Goal: Transaction & Acquisition: Download file/media

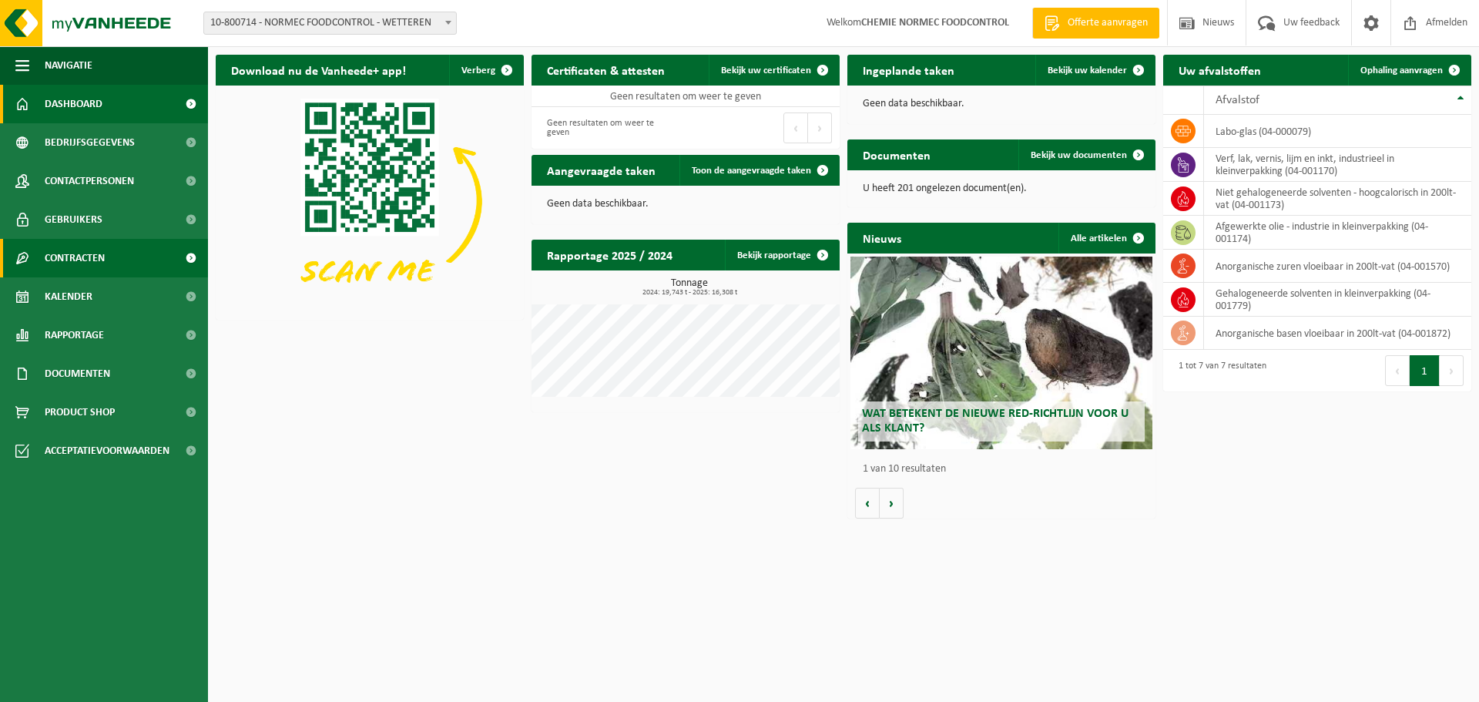
click at [58, 248] on span "Contracten" at bounding box center [75, 258] width 60 height 39
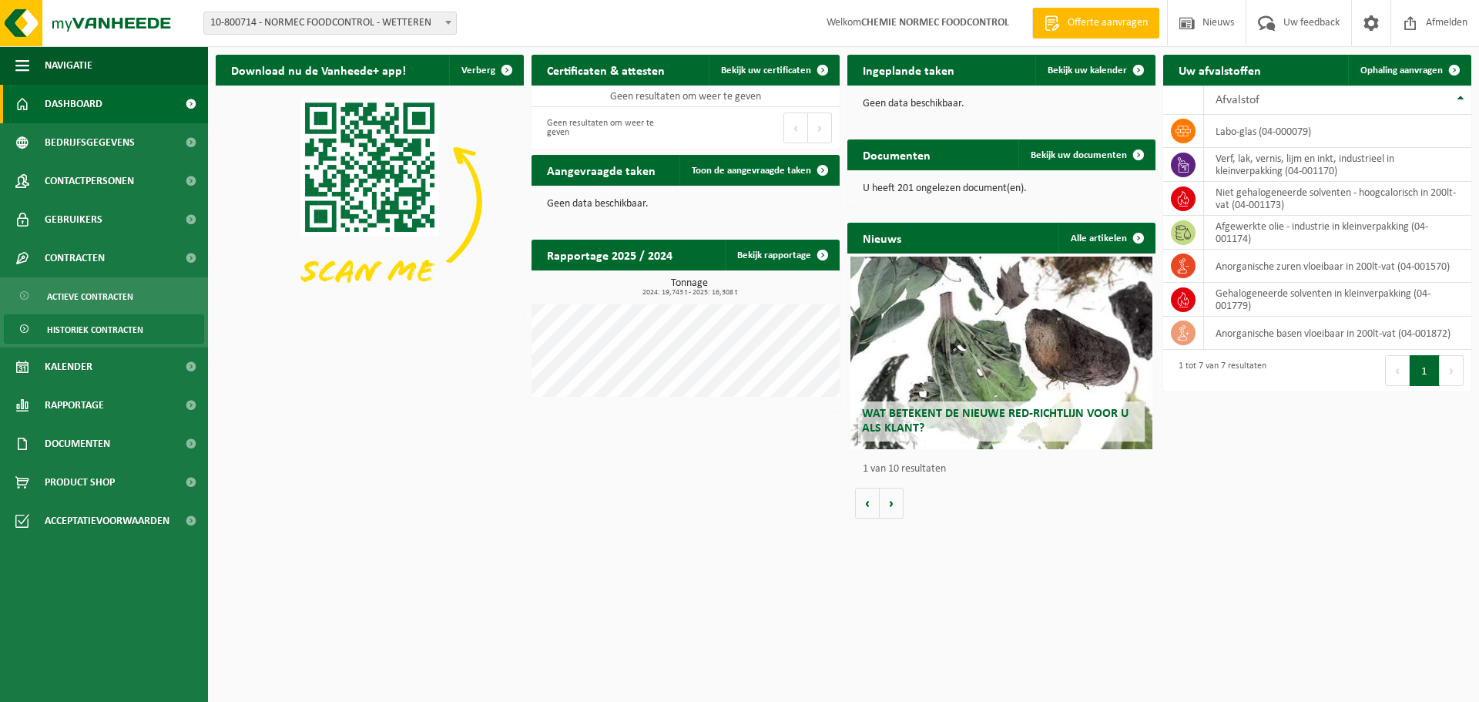
click at [132, 323] on span "Historiek contracten" at bounding box center [95, 329] width 96 height 29
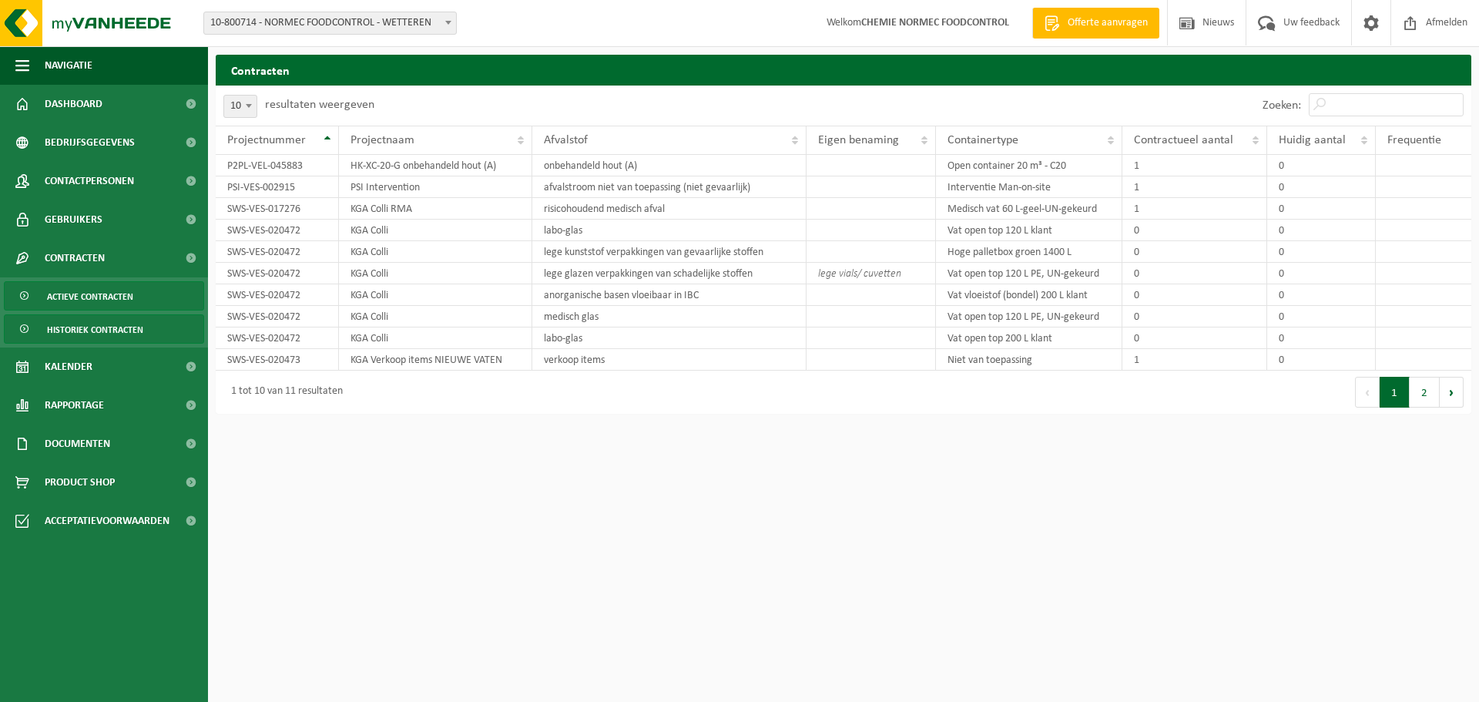
click at [64, 304] on span "Actieve contracten" at bounding box center [90, 296] width 86 height 29
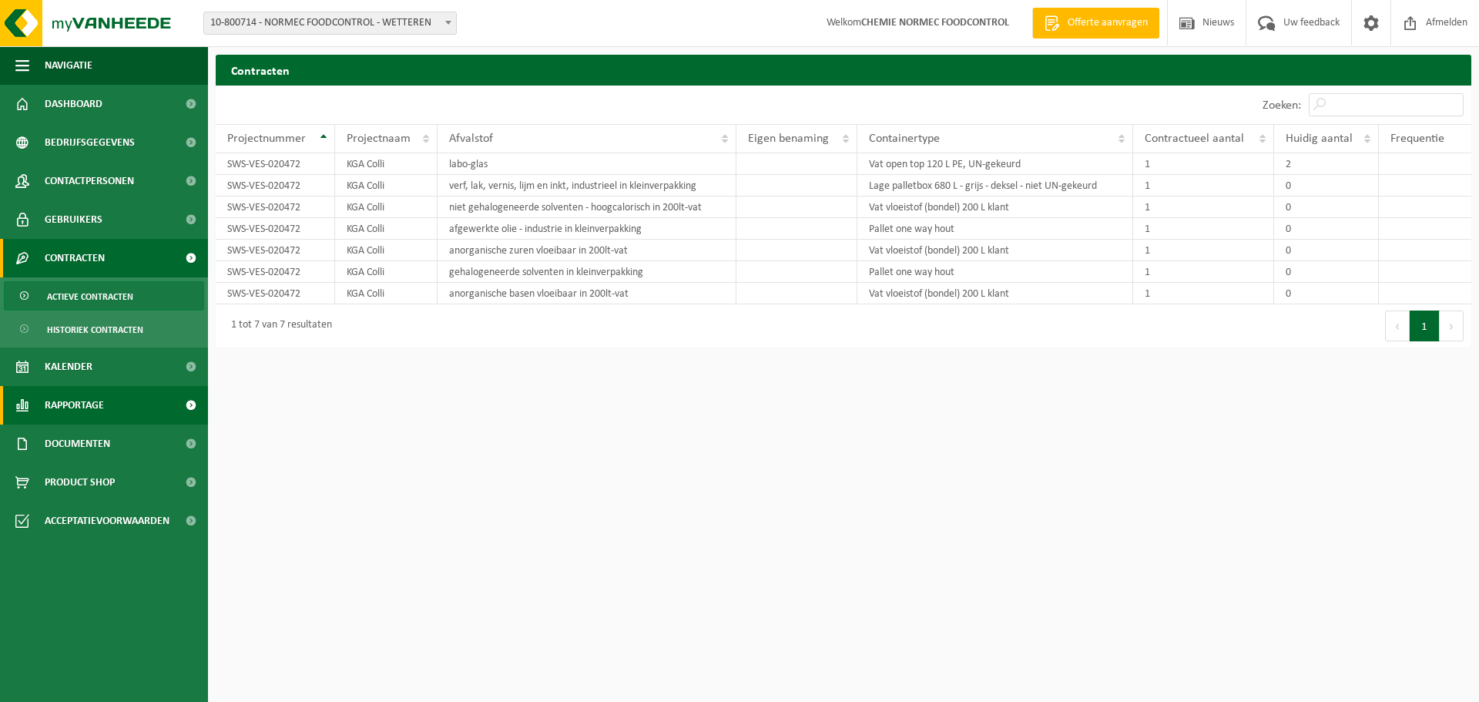
click at [74, 404] on span "Rapportage" at bounding box center [74, 405] width 59 height 39
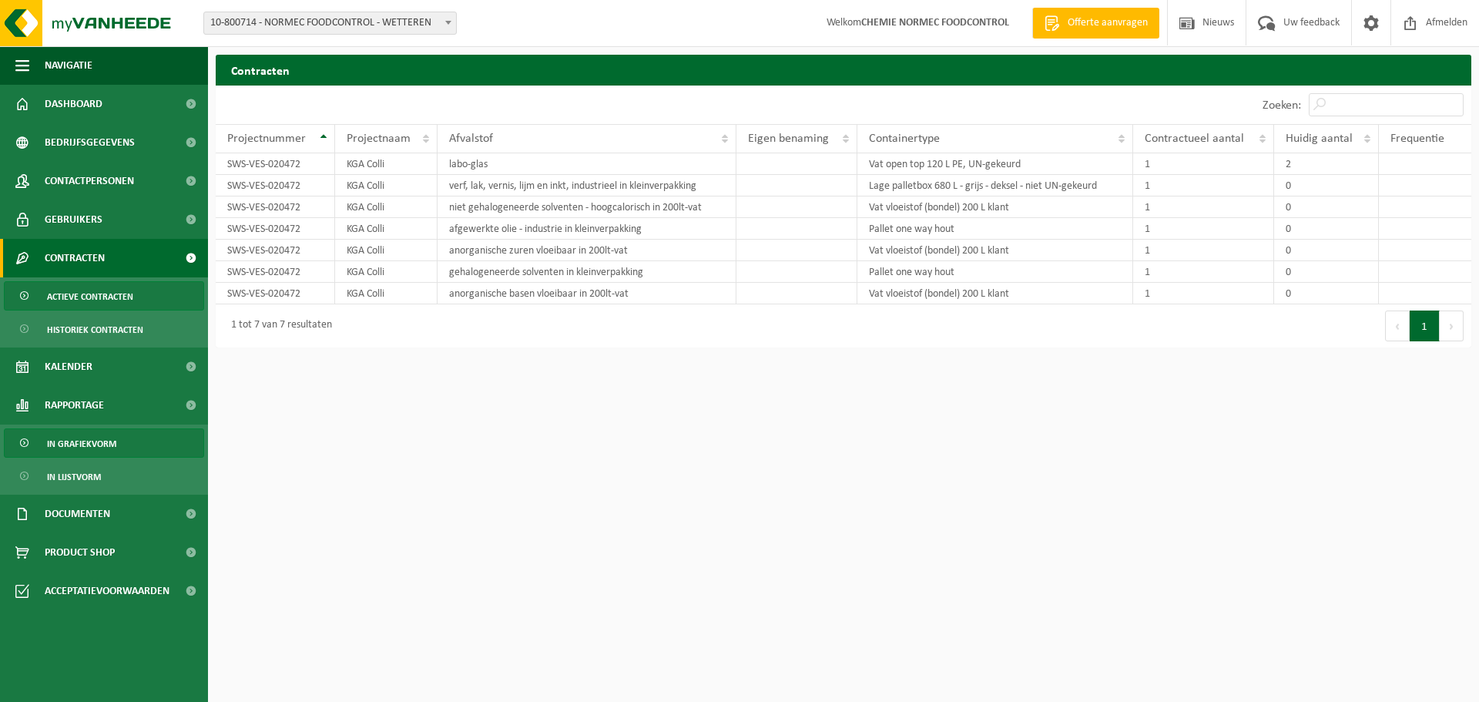
click at [75, 440] on span "In grafiekvorm" at bounding box center [81, 443] width 69 height 29
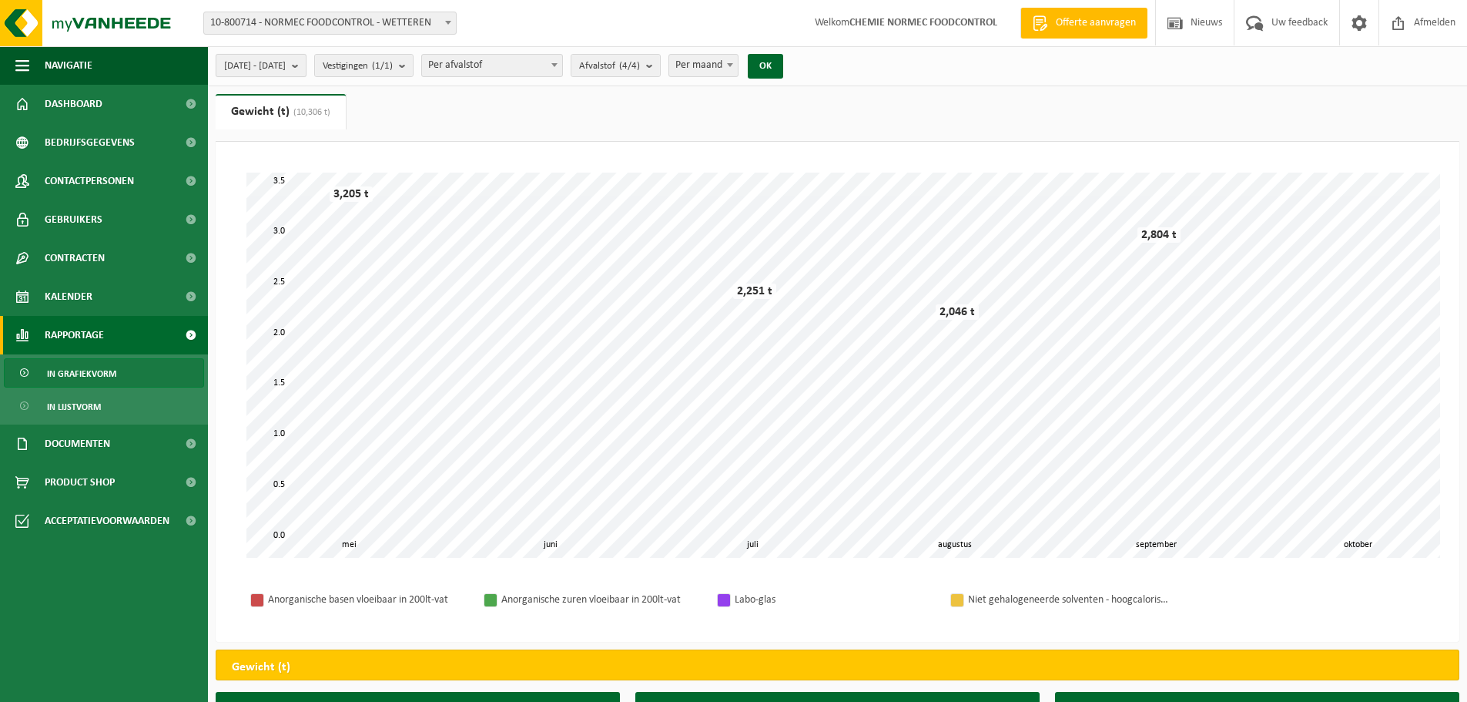
click at [306, 69] on b "submit" at bounding box center [299, 66] width 14 height 22
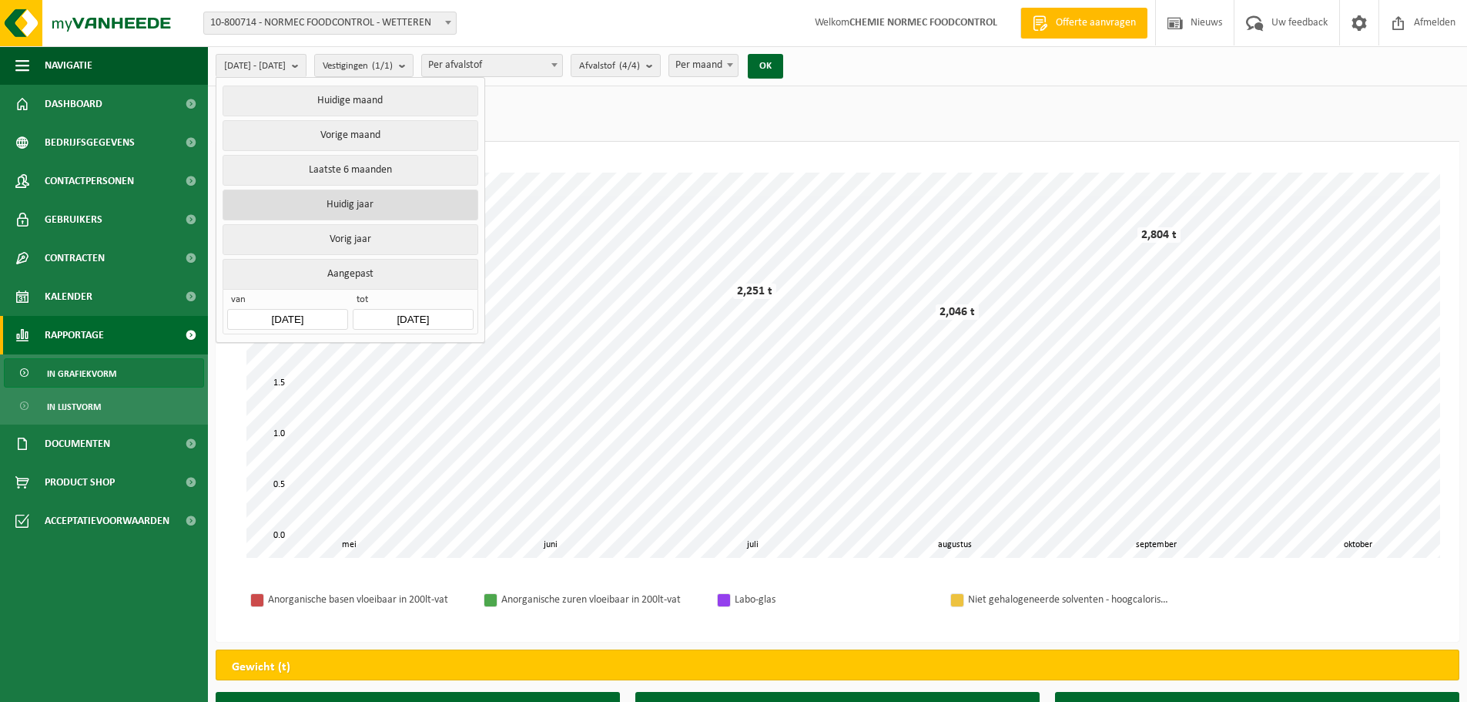
click at [354, 202] on button "Huidig jaar" at bounding box center [350, 204] width 255 height 31
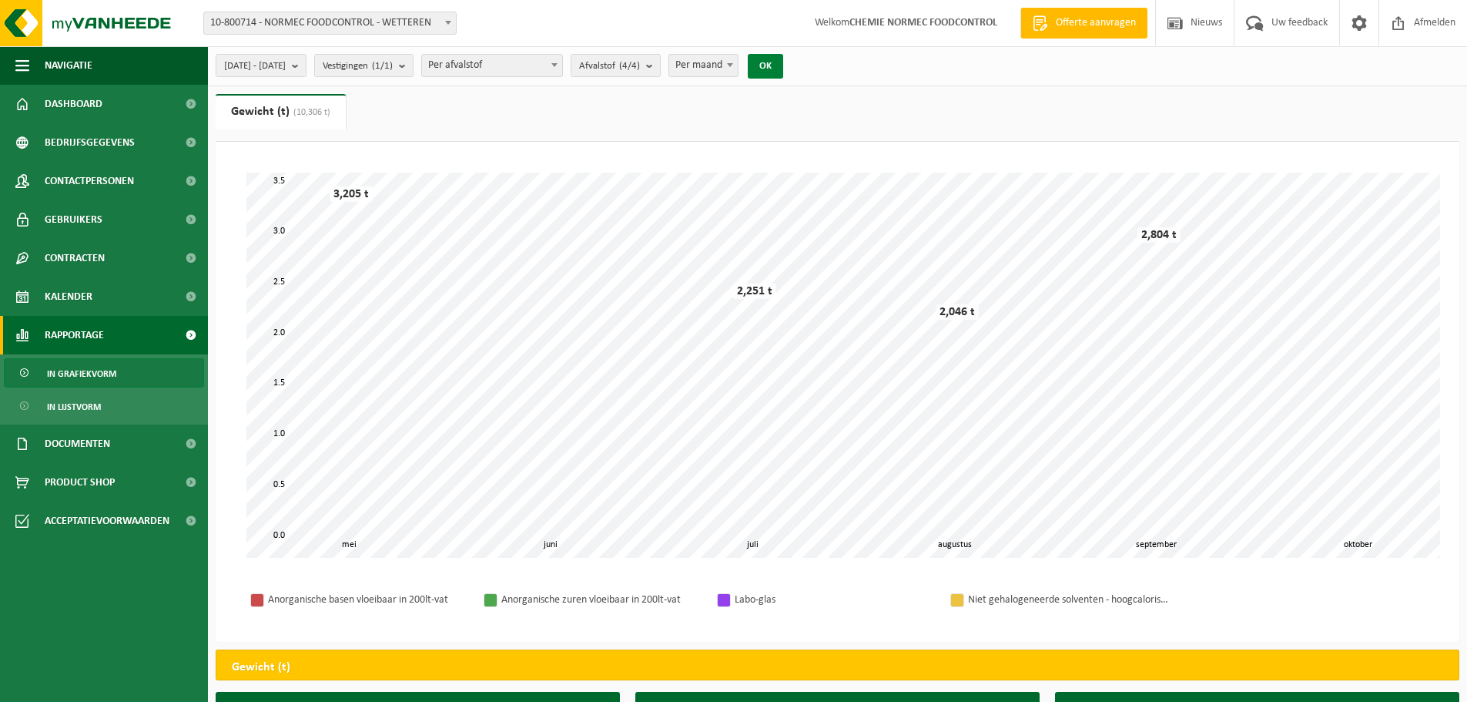
click at [783, 64] on button "OK" at bounding box center [765, 66] width 35 height 25
click at [306, 61] on b "submit" at bounding box center [299, 66] width 14 height 22
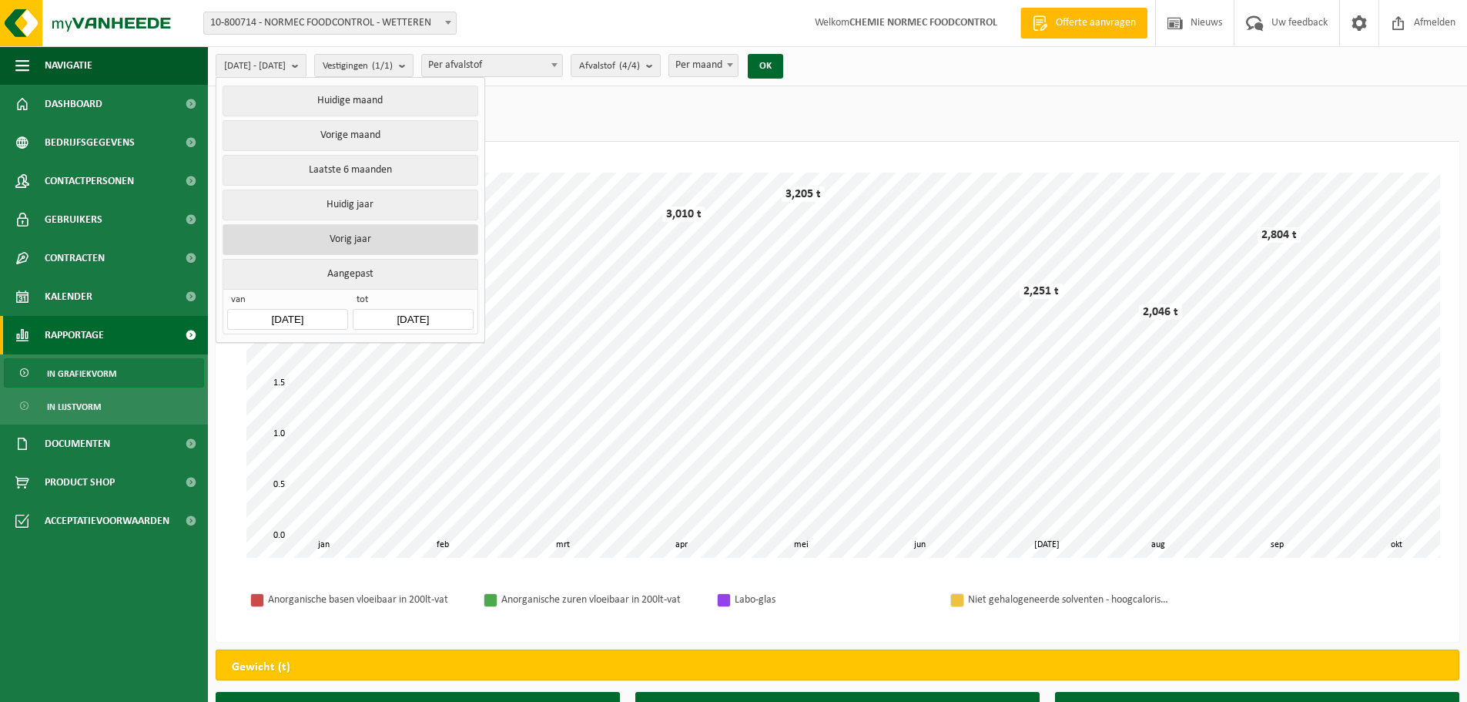
click at [344, 234] on button "Vorig jaar" at bounding box center [350, 239] width 255 height 31
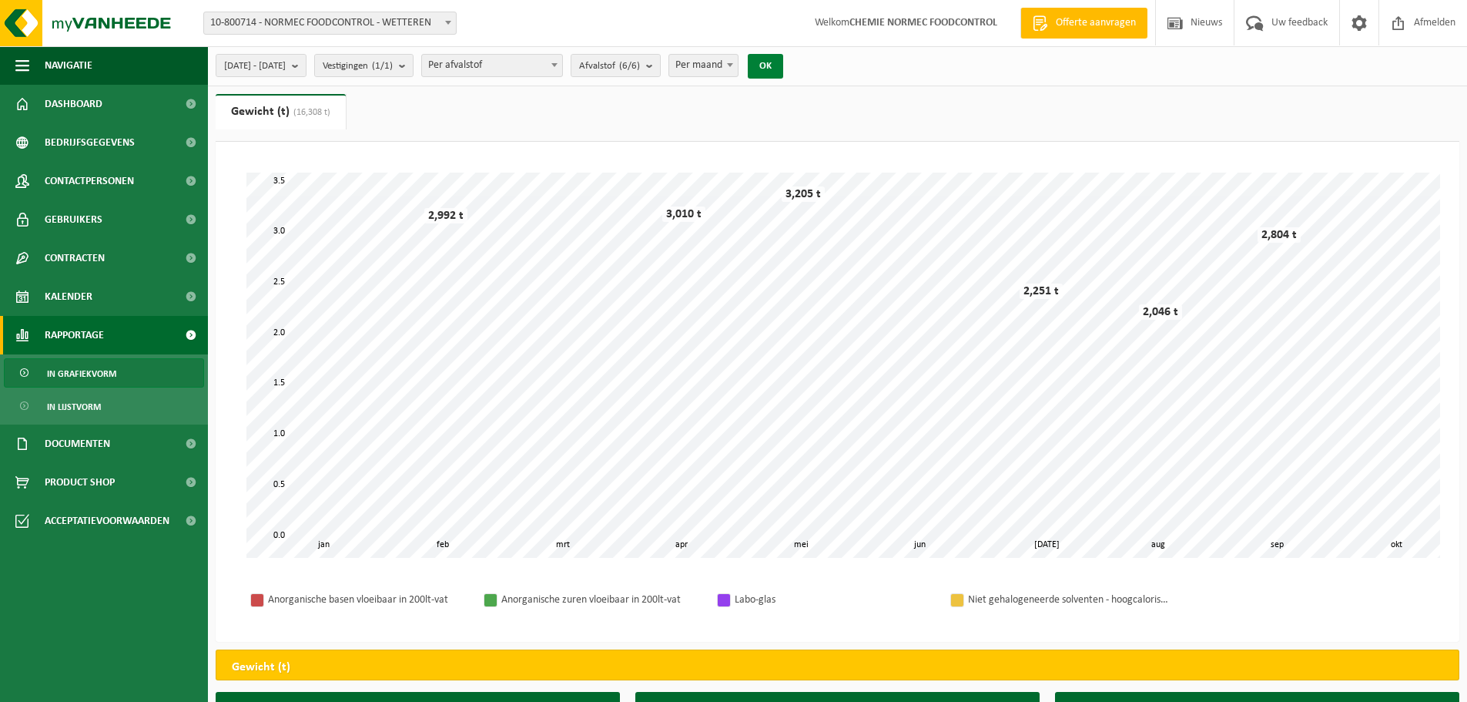
click at [783, 60] on button "OK" at bounding box center [765, 66] width 35 height 25
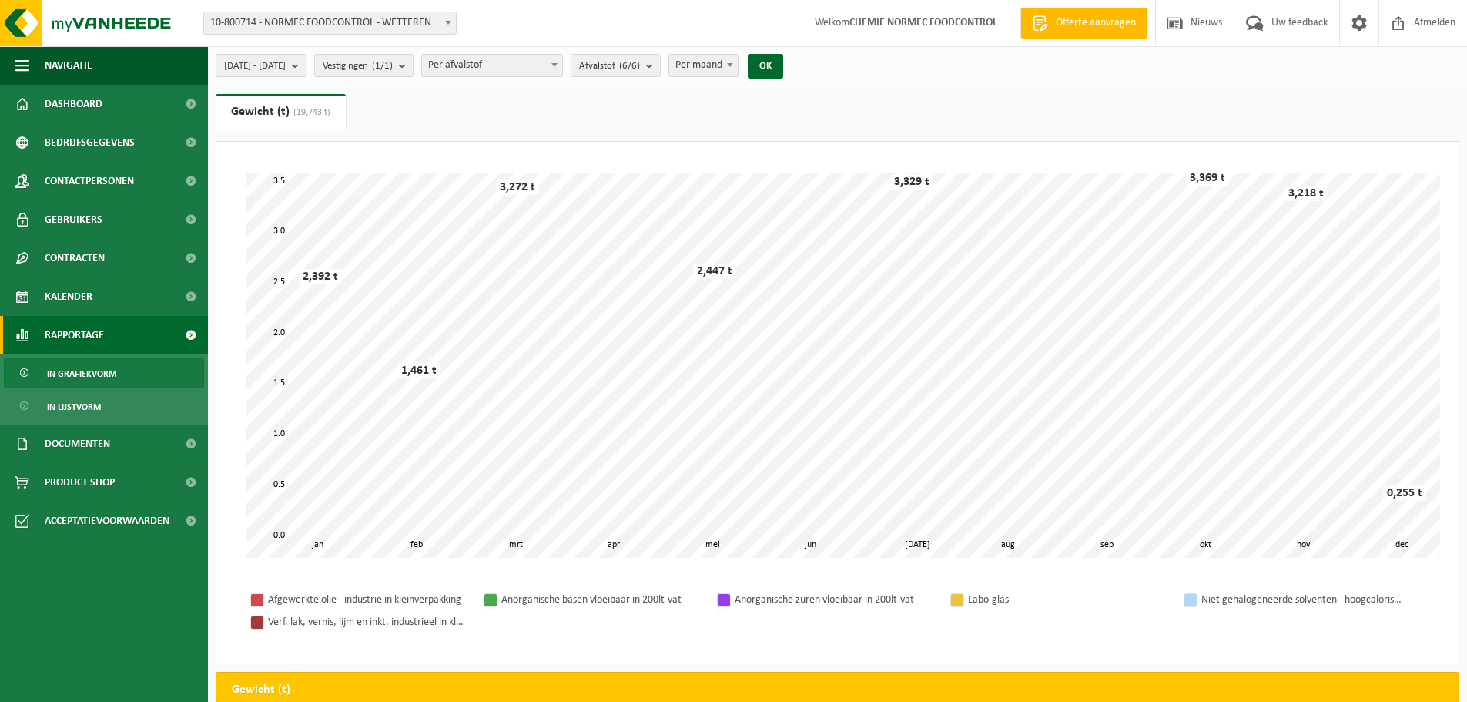
click at [306, 65] on b "submit" at bounding box center [299, 66] width 14 height 22
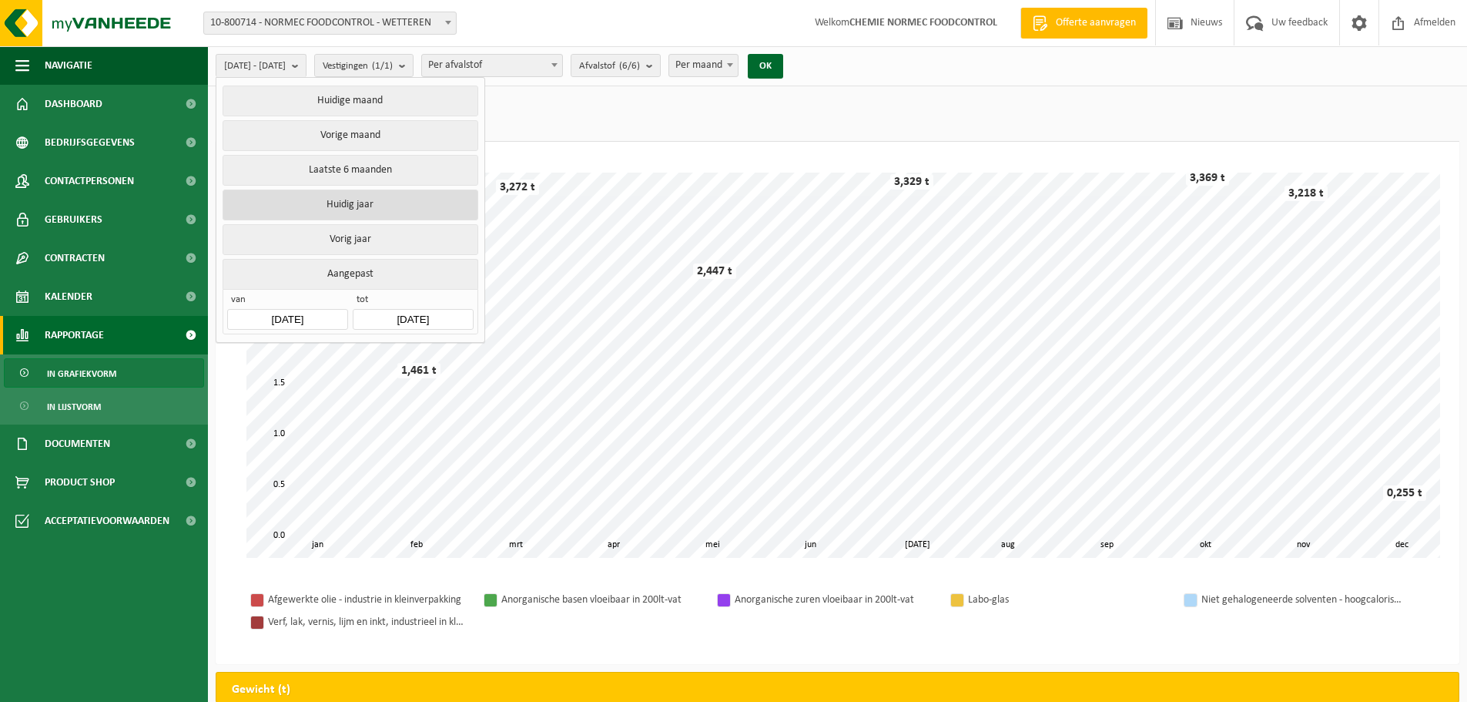
click at [343, 202] on button "Huidig jaar" at bounding box center [350, 204] width 255 height 31
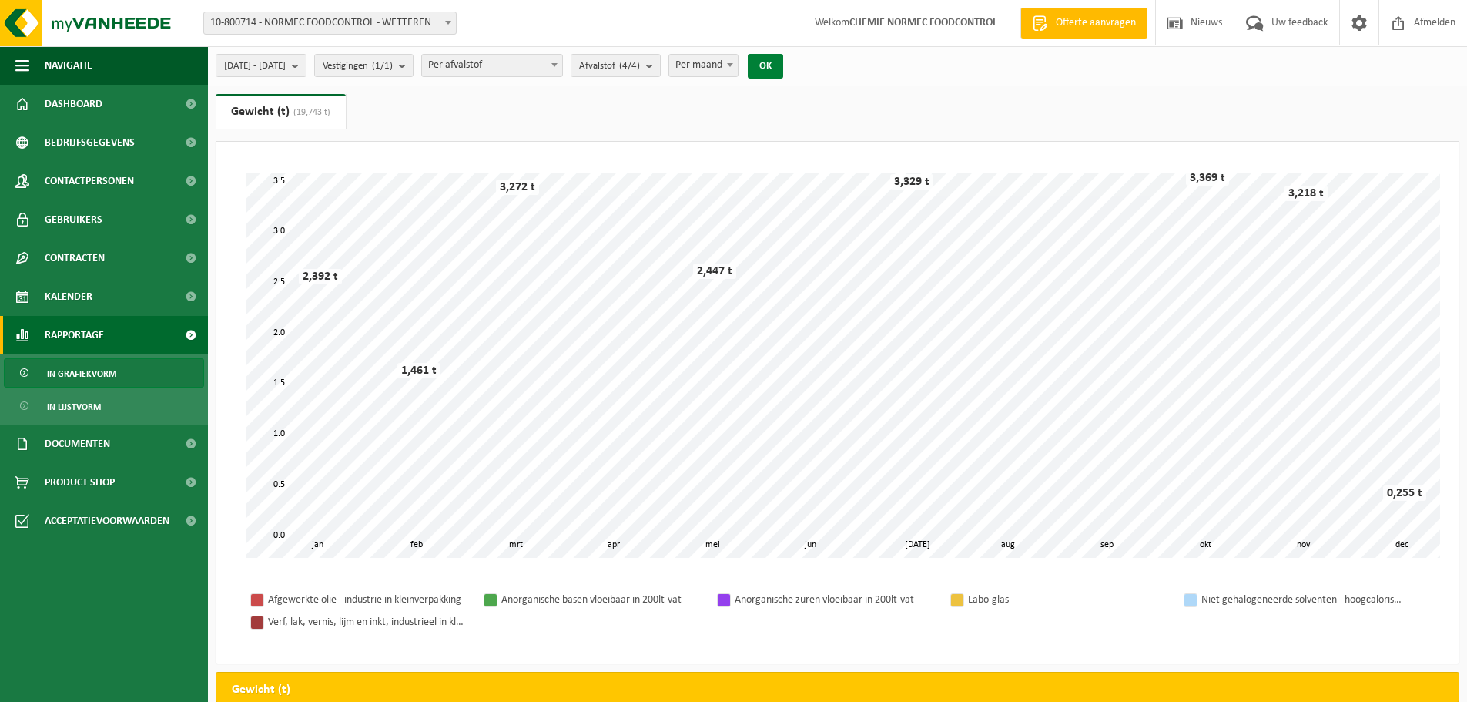
click at [783, 65] on button "OK" at bounding box center [765, 66] width 35 height 25
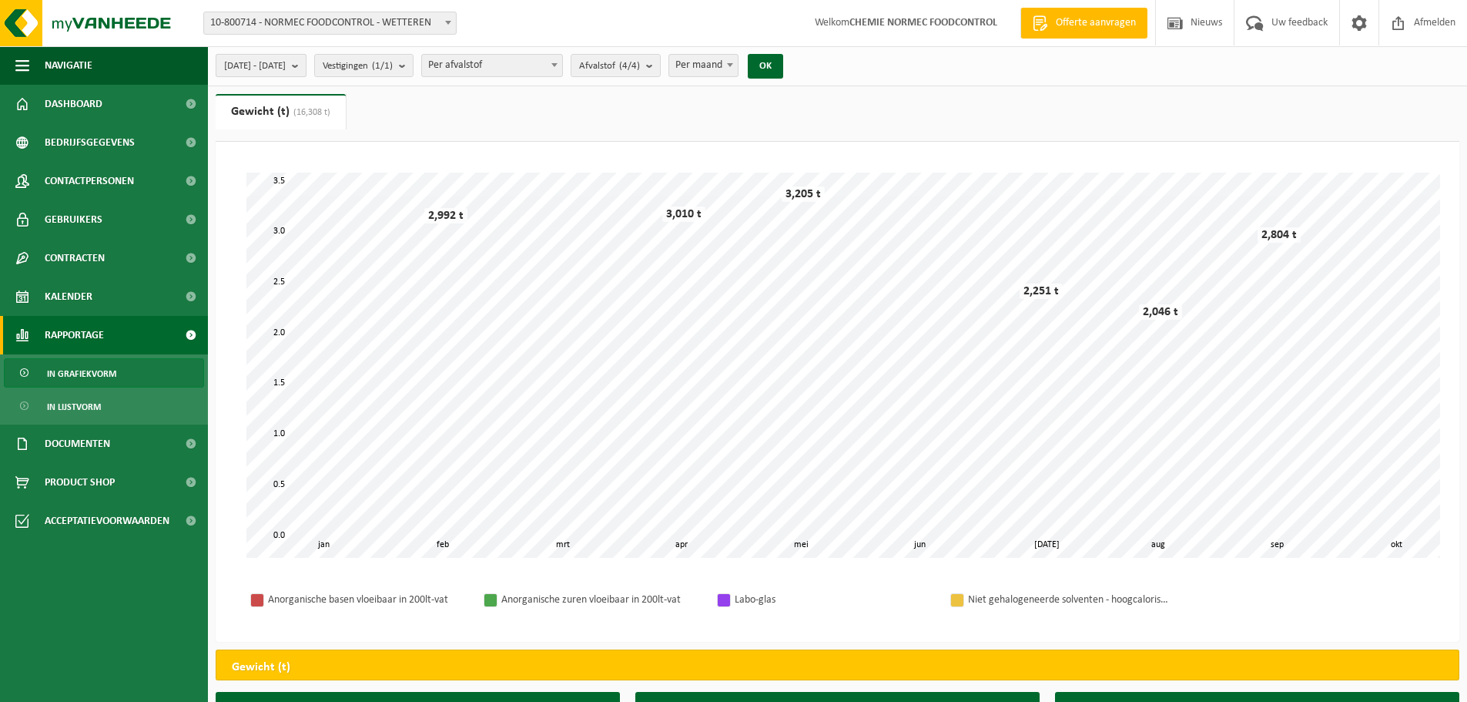
click at [306, 60] on b "submit" at bounding box center [299, 66] width 14 height 22
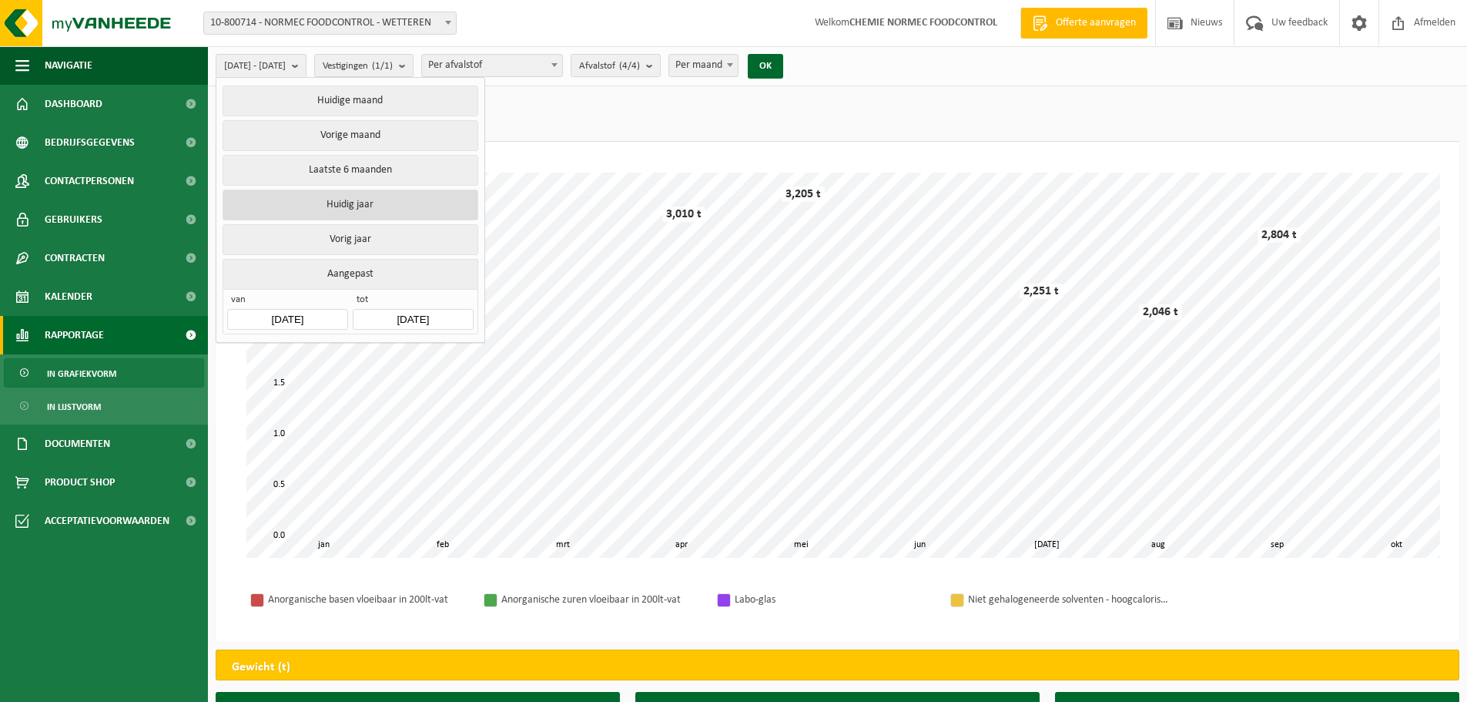
click at [350, 193] on button "Huidig jaar" at bounding box center [350, 204] width 255 height 31
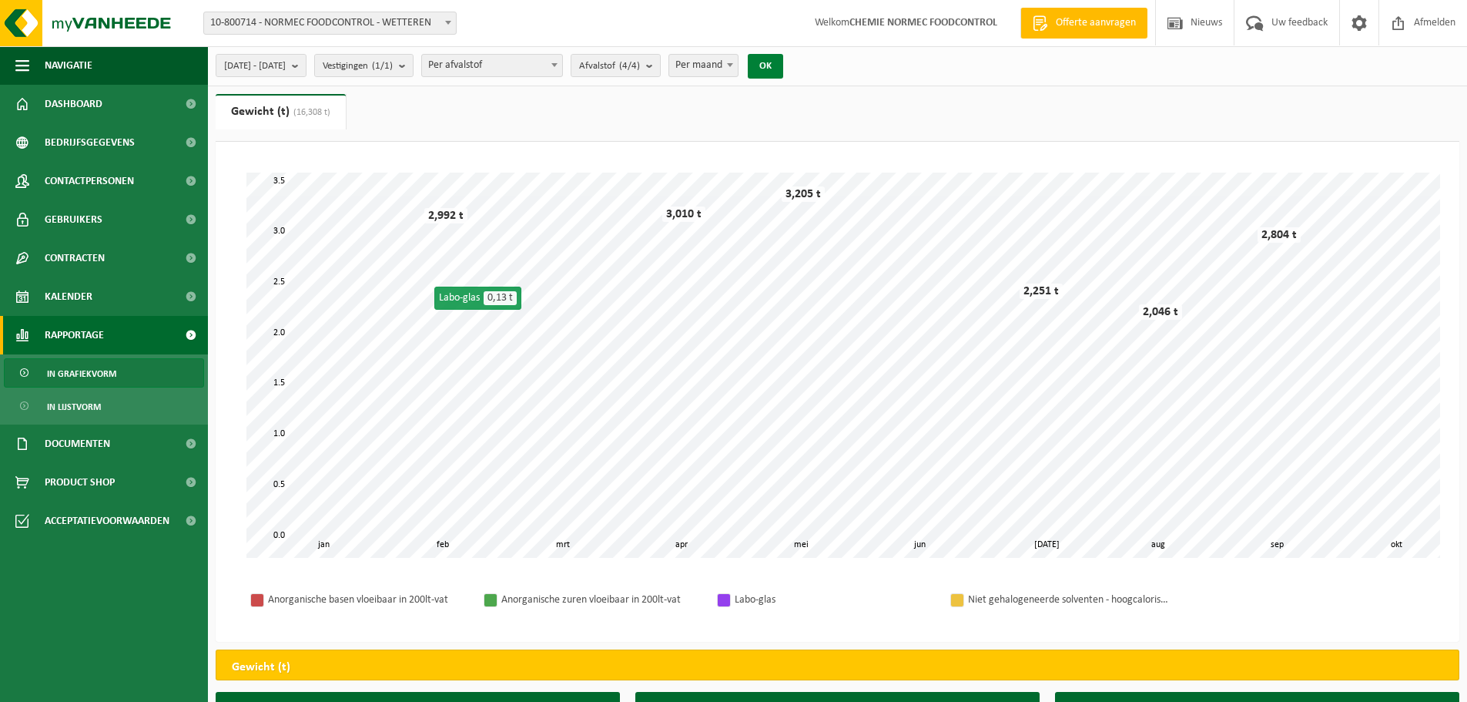
click at [783, 71] on button "OK" at bounding box center [765, 66] width 35 height 25
click at [286, 69] on span "2025-01-01 - 2025-10-06" at bounding box center [255, 66] width 62 height 23
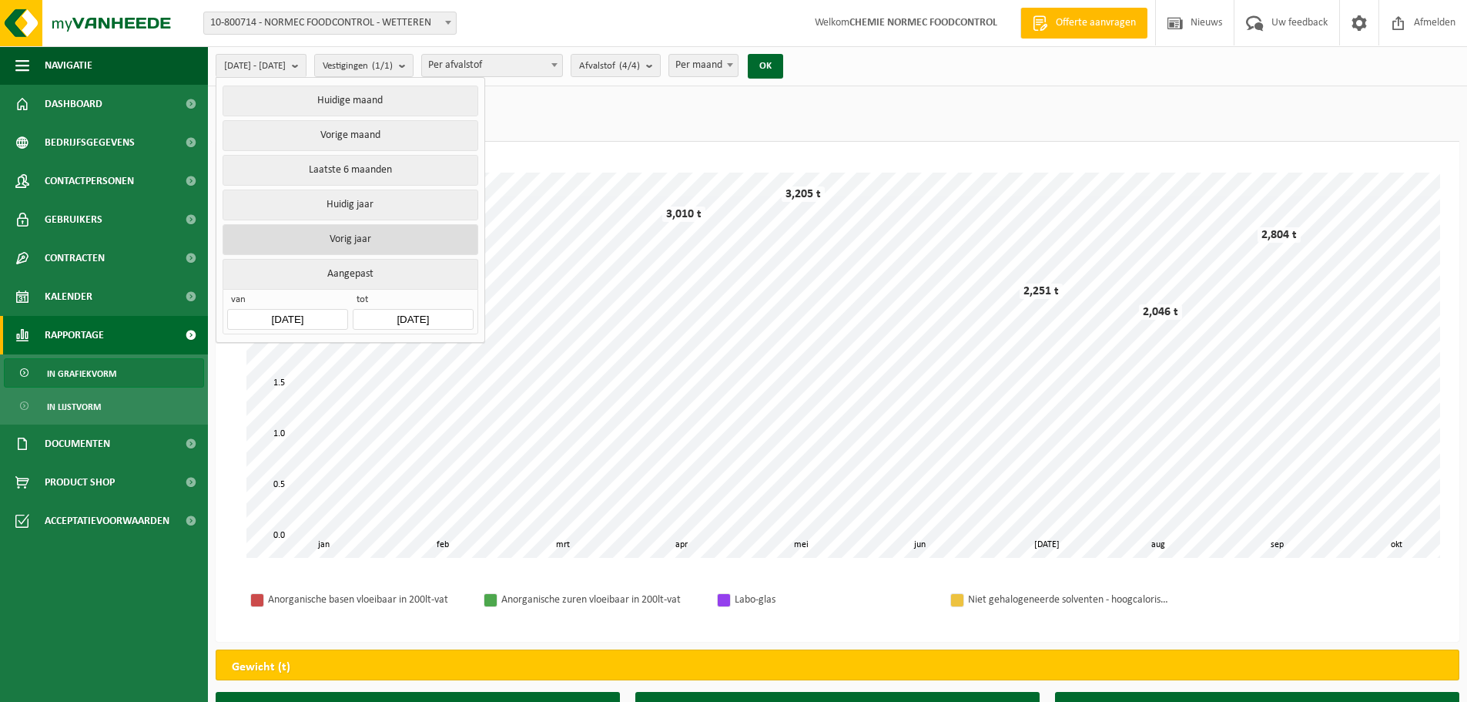
click at [313, 236] on button "Vorig jaar" at bounding box center [350, 239] width 255 height 31
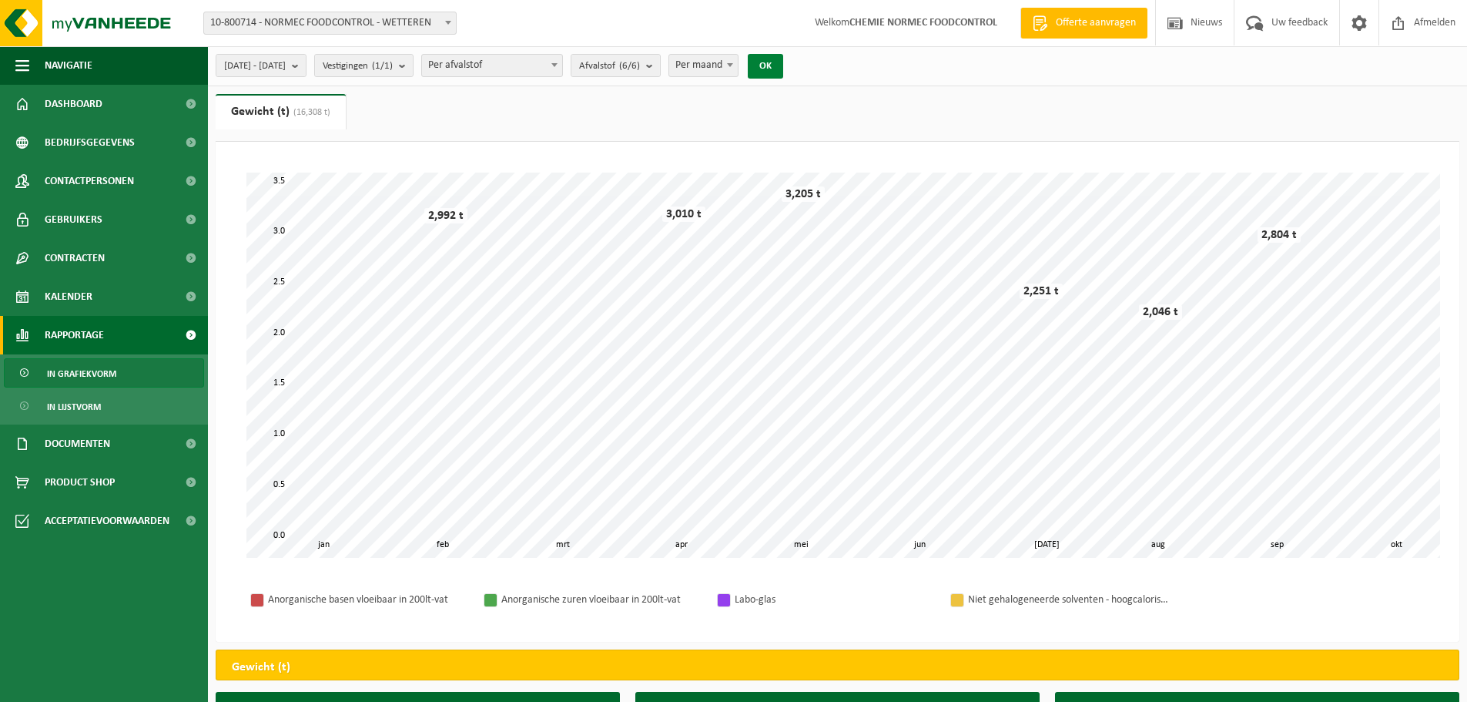
click at [783, 65] on button "OK" at bounding box center [765, 66] width 35 height 25
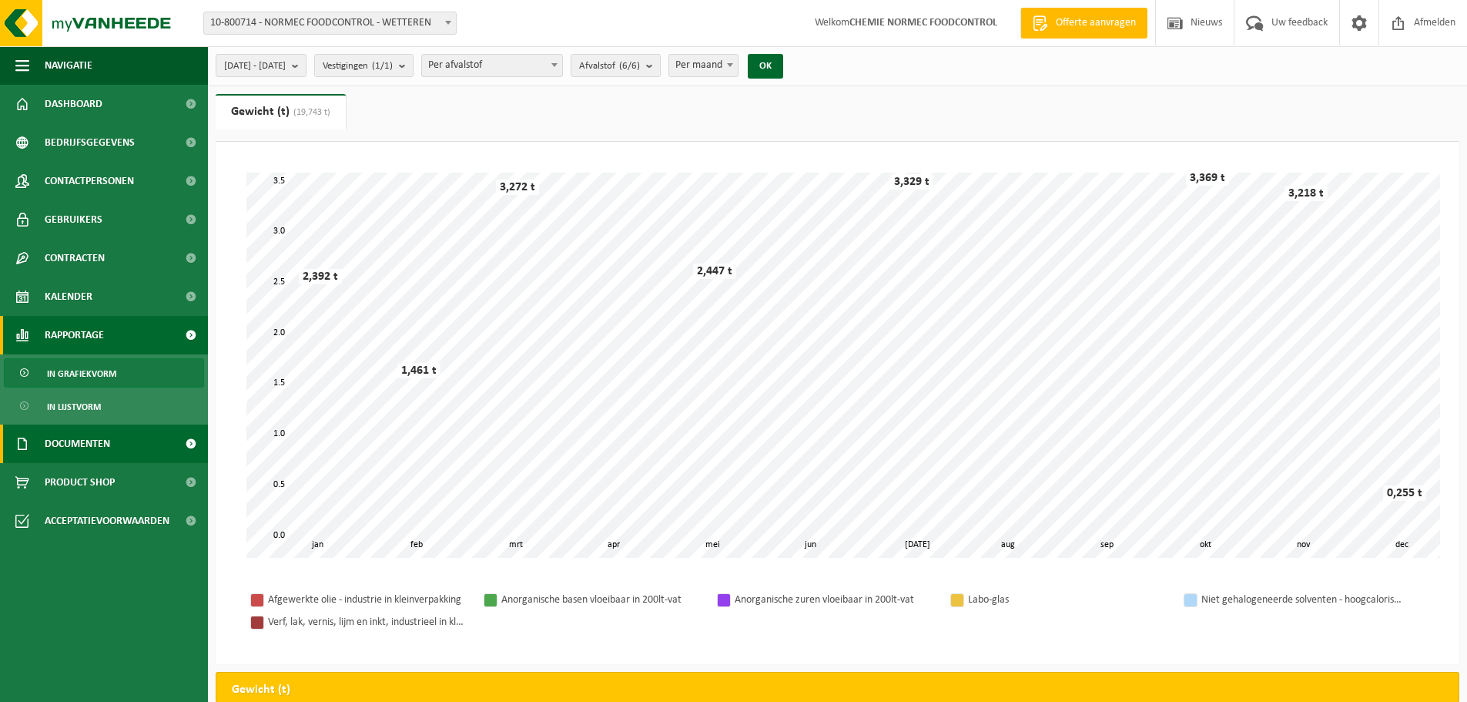
click at [85, 438] on span "Documenten" at bounding box center [77, 443] width 65 height 39
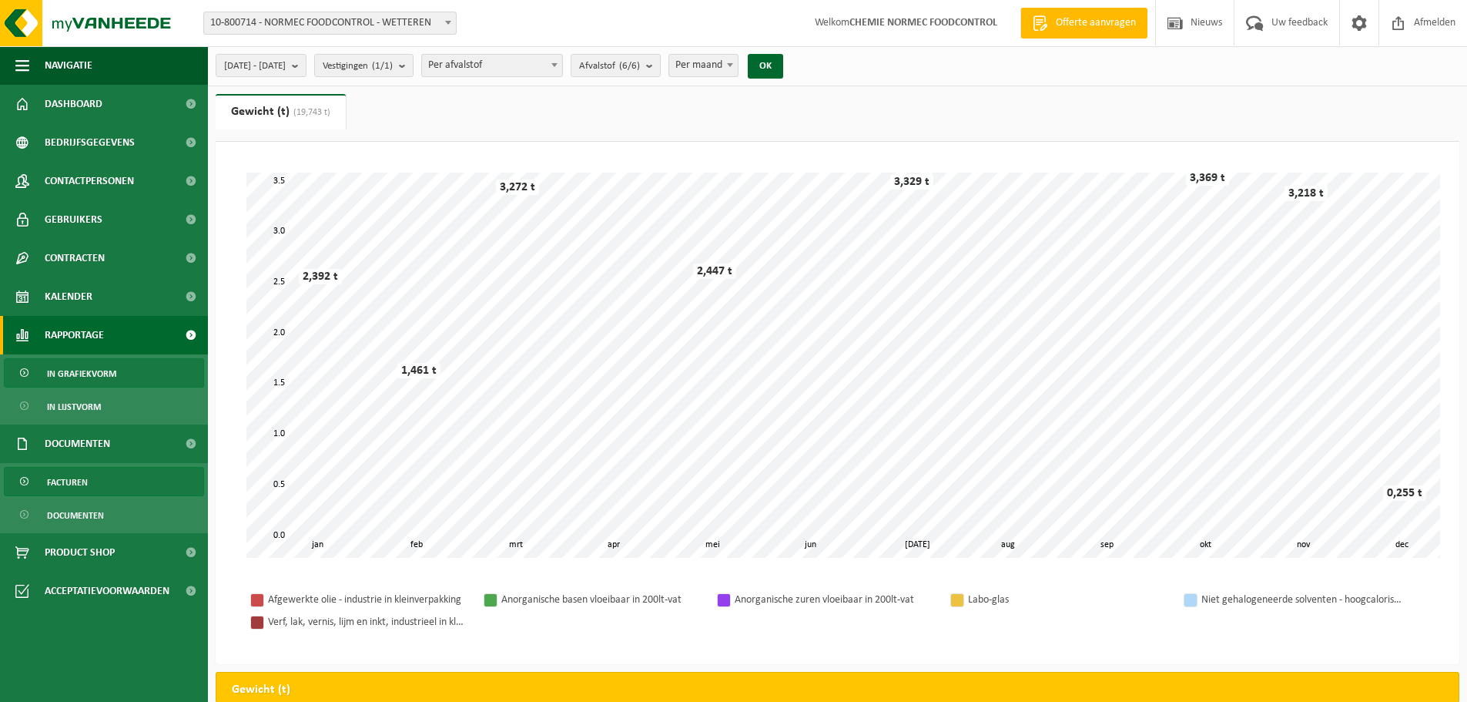
click at [72, 480] on span "Facturen" at bounding box center [67, 481] width 41 height 29
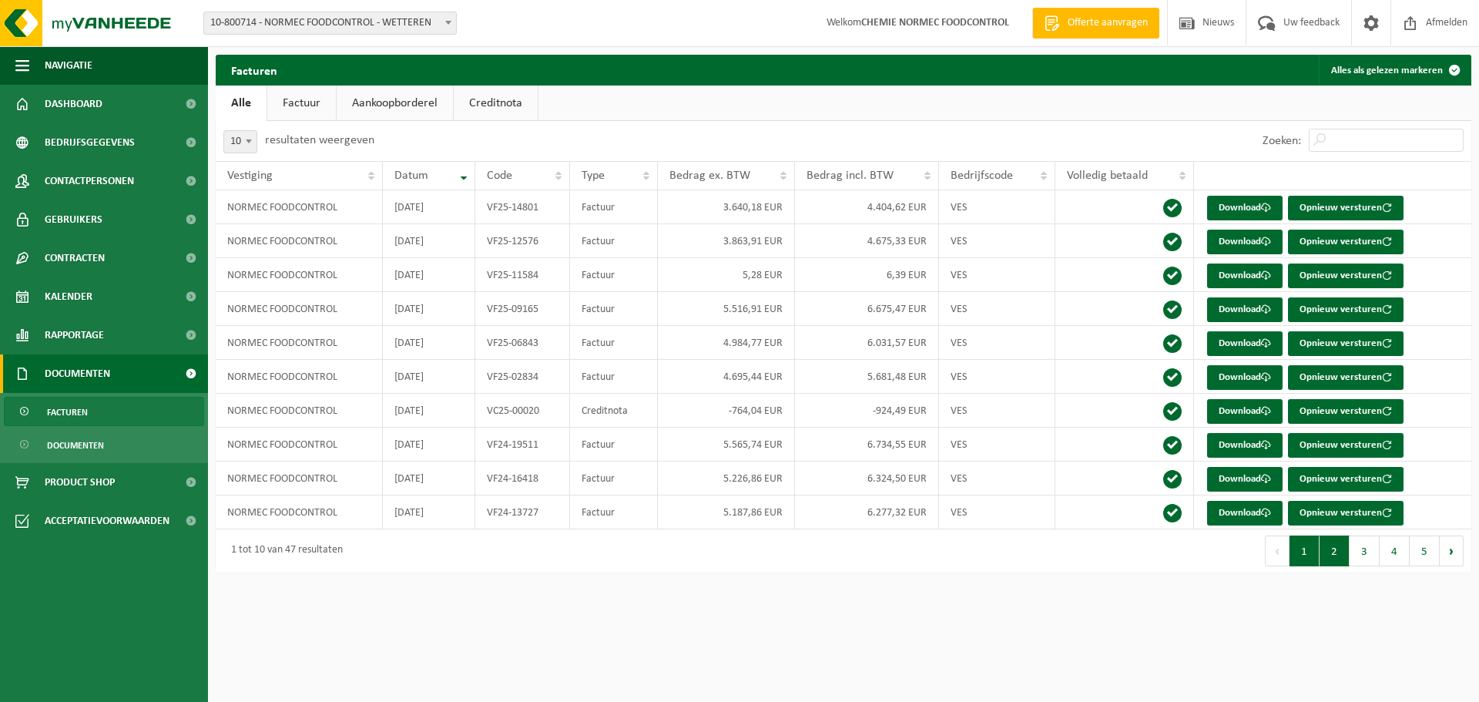
click at [1327, 547] on button "2" at bounding box center [1334, 550] width 30 height 31
click at [1309, 552] on button "1" at bounding box center [1304, 550] width 30 height 31
click at [1239, 410] on link "Download" at bounding box center [1244, 411] width 75 height 25
click at [1231, 442] on link "Download" at bounding box center [1244, 445] width 75 height 25
click at [1221, 372] on link "Download" at bounding box center [1244, 377] width 75 height 25
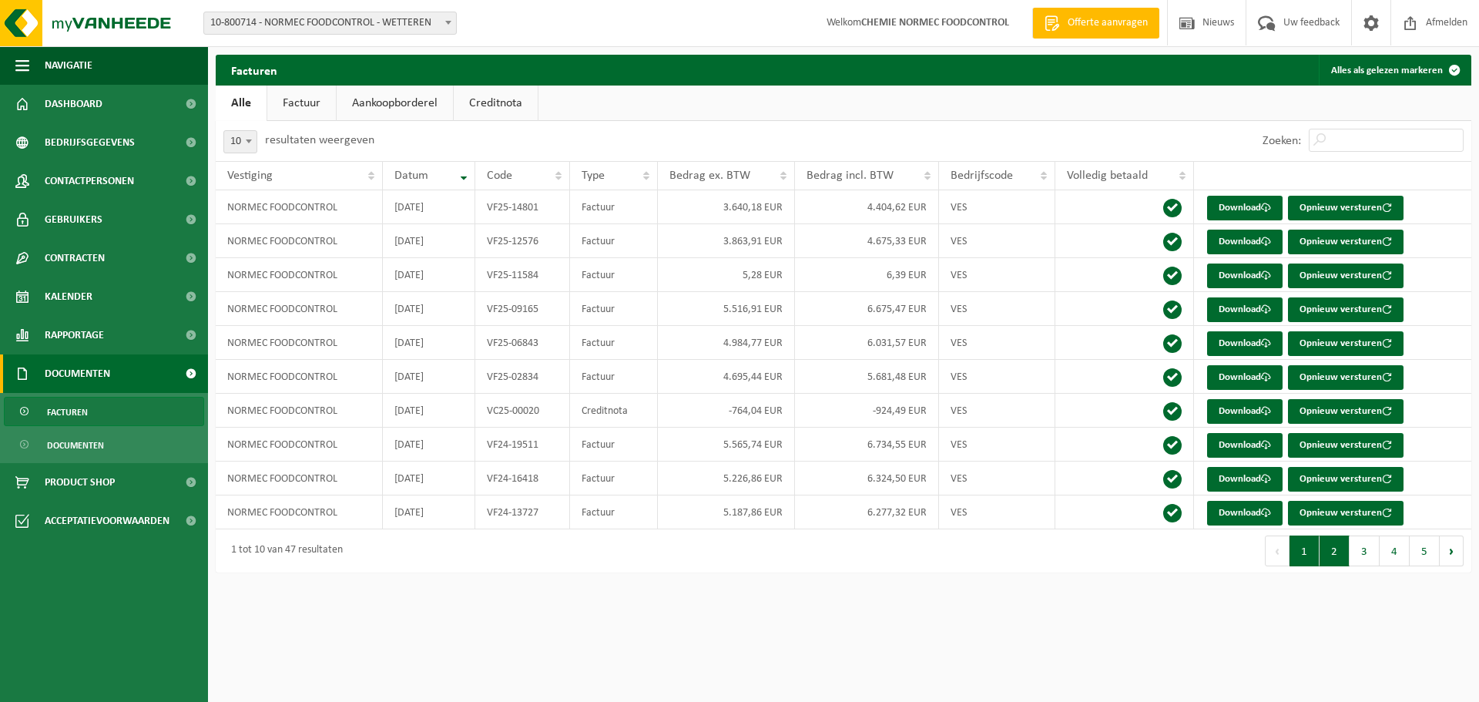
click at [1338, 551] on button "2" at bounding box center [1334, 550] width 30 height 31
click at [1240, 239] on link "Download" at bounding box center [1244, 241] width 75 height 25
click at [1258, 238] on link "Download" at bounding box center [1244, 241] width 75 height 25
click at [1245, 240] on link "Download" at bounding box center [1244, 241] width 75 height 25
